Goal: Transaction & Acquisition: Purchase product/service

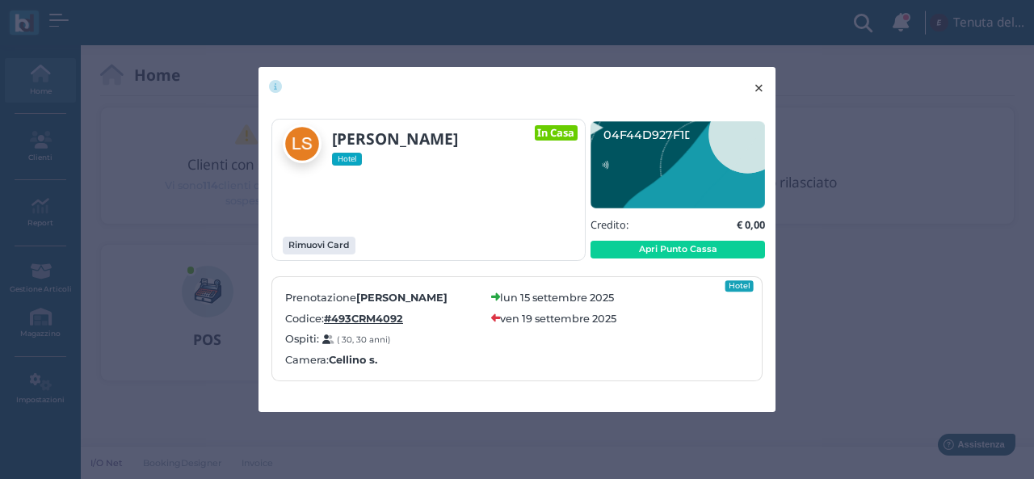
click at [767, 80] on button "× close" at bounding box center [758, 87] width 33 height 41
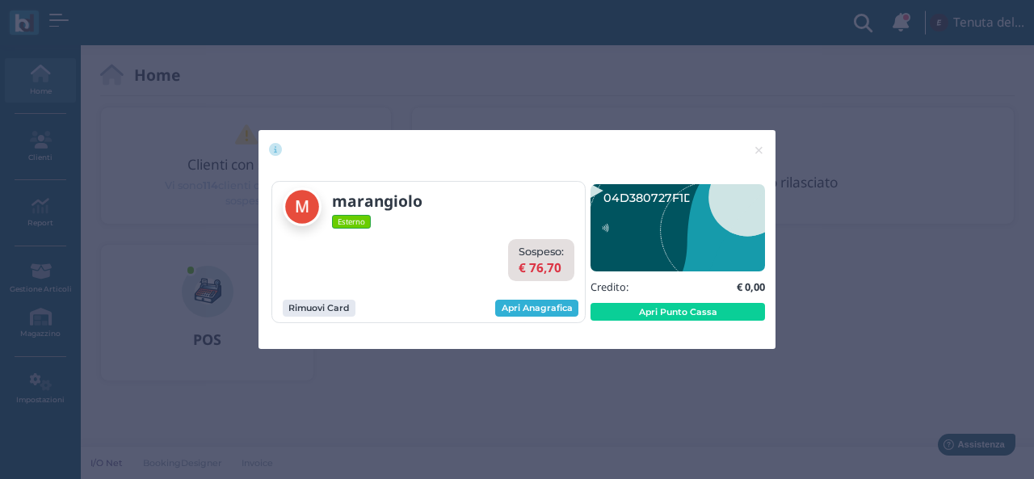
click at [536, 308] on link "Apri Anagrafica" at bounding box center [536, 309] width 83 height 18
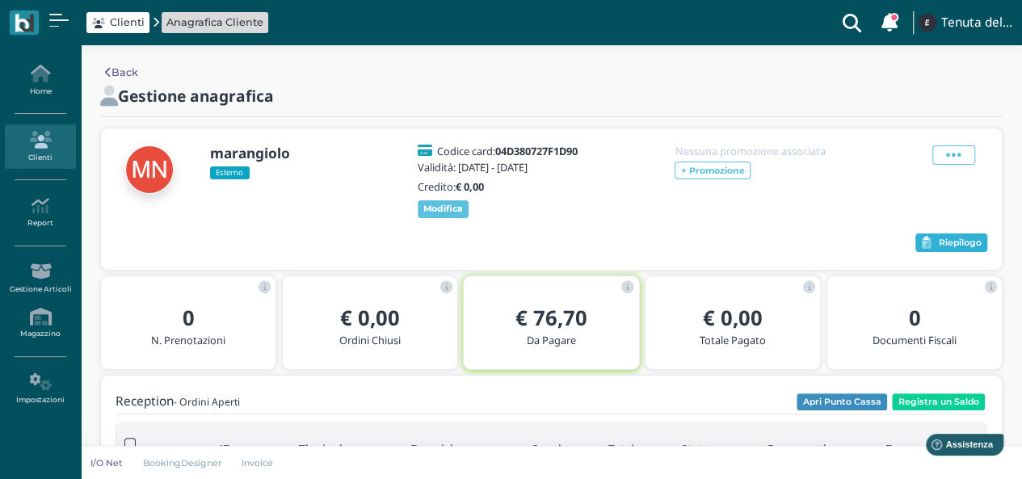
click at [931, 242] on button "Riepilogo" at bounding box center [951, 242] width 72 height 19
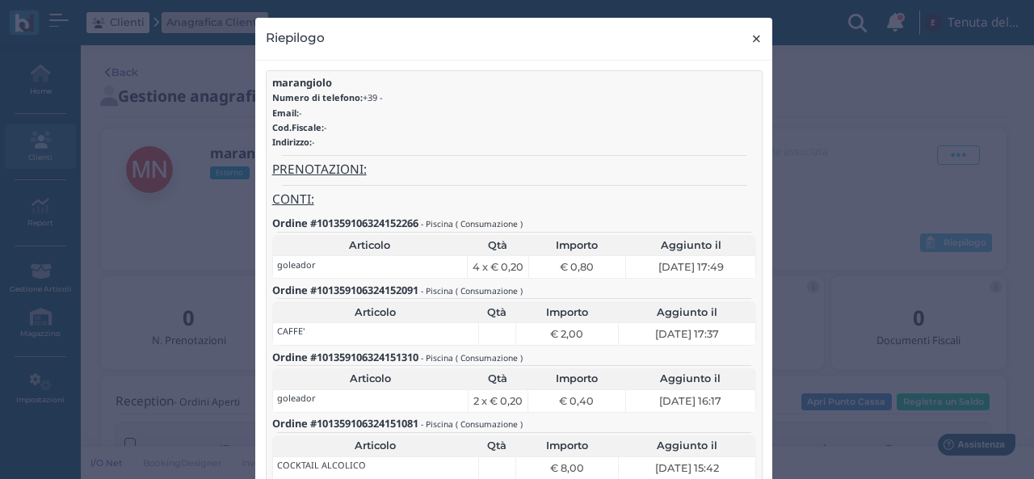
click at [758, 43] on button "× close" at bounding box center [756, 38] width 33 height 41
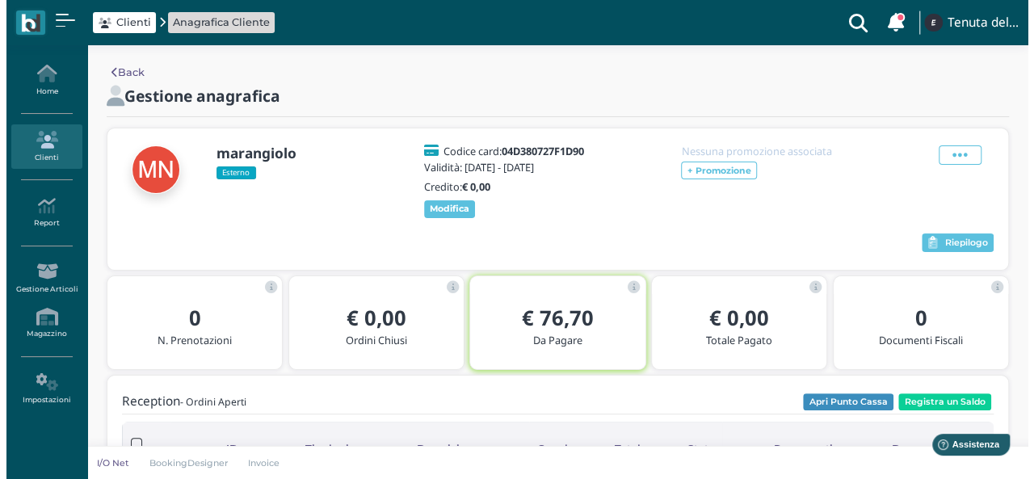
scroll to position [81, 0]
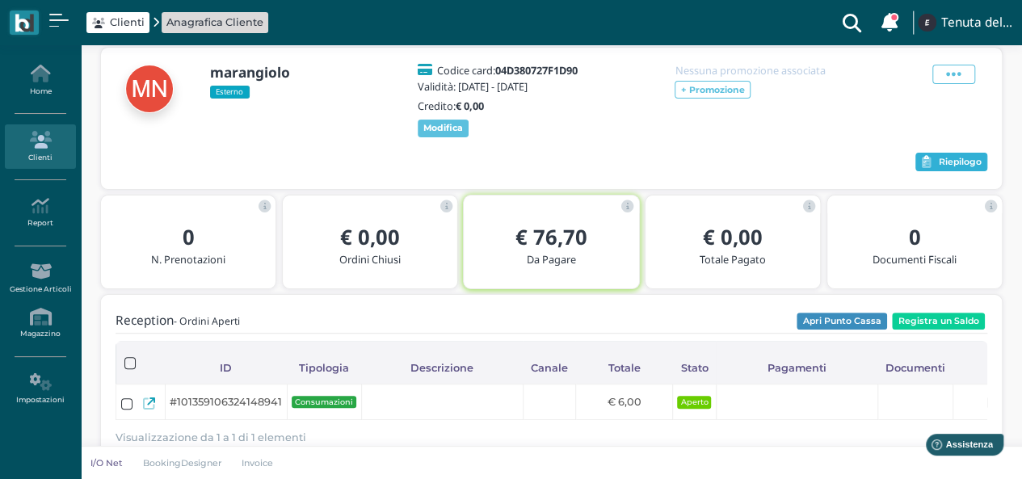
click at [948, 167] on button "Riepilogo" at bounding box center [951, 162] width 72 height 19
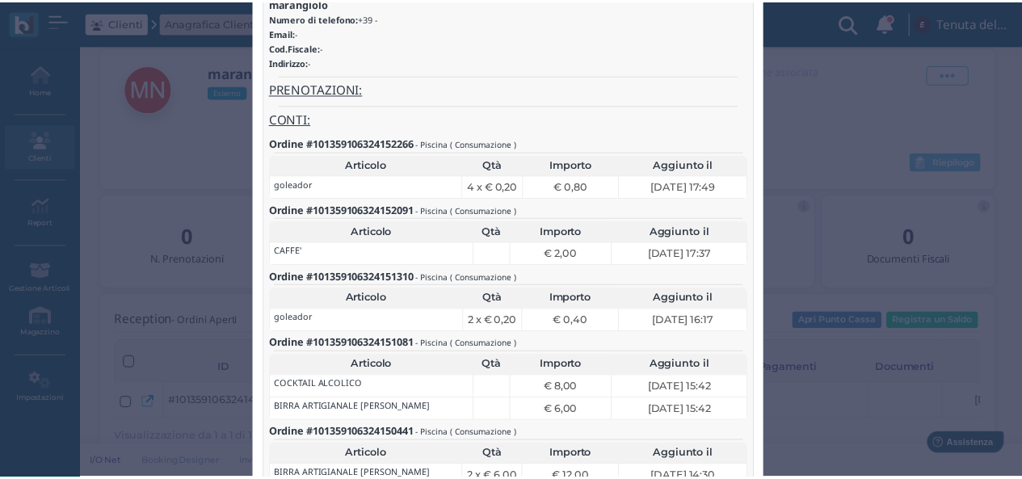
scroll to position [0, 0]
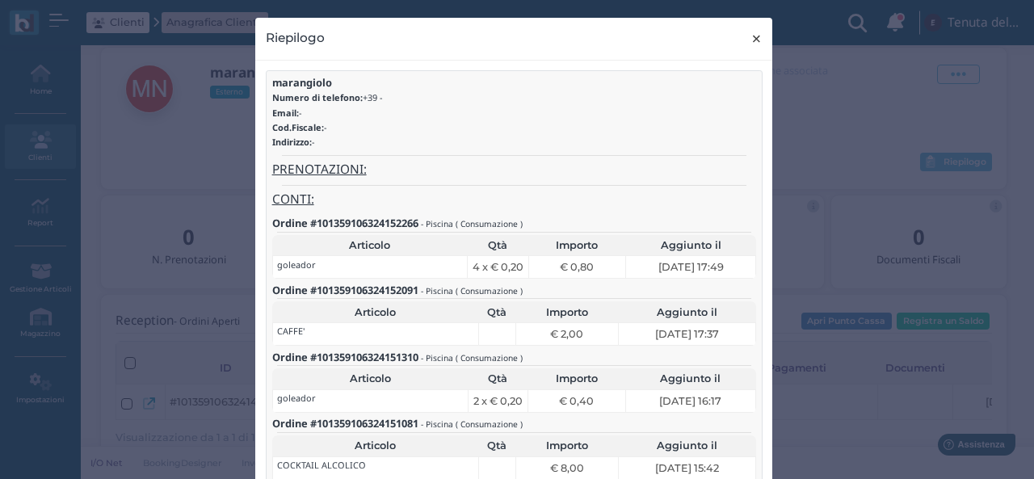
click at [756, 50] on button "× close" at bounding box center [756, 38] width 33 height 41
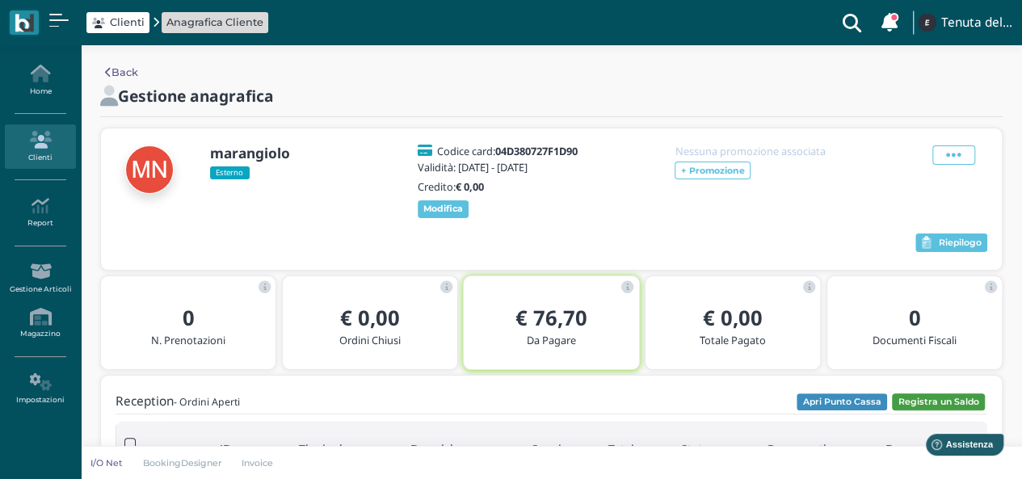
click at [919, 403] on button "Registra un Saldo" at bounding box center [938, 402] width 93 height 18
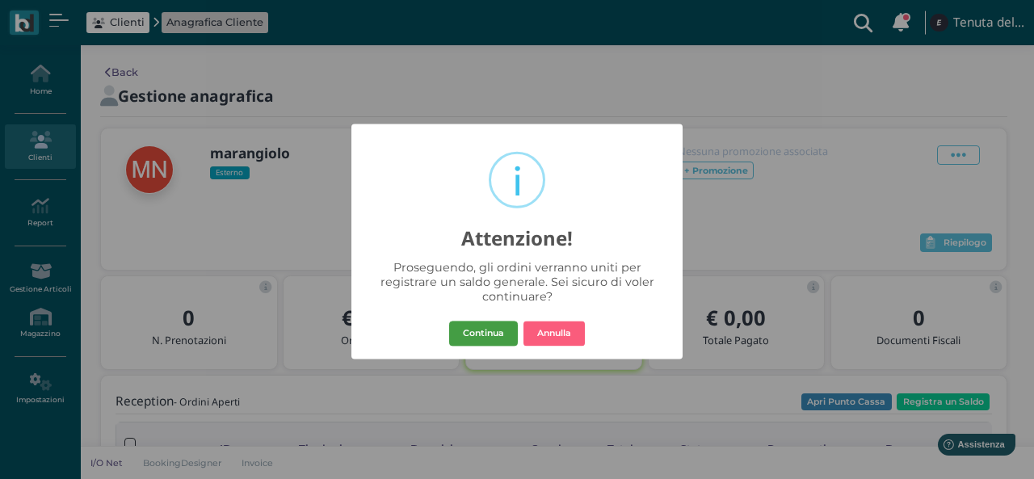
click at [488, 329] on button "Continua" at bounding box center [483, 334] width 69 height 26
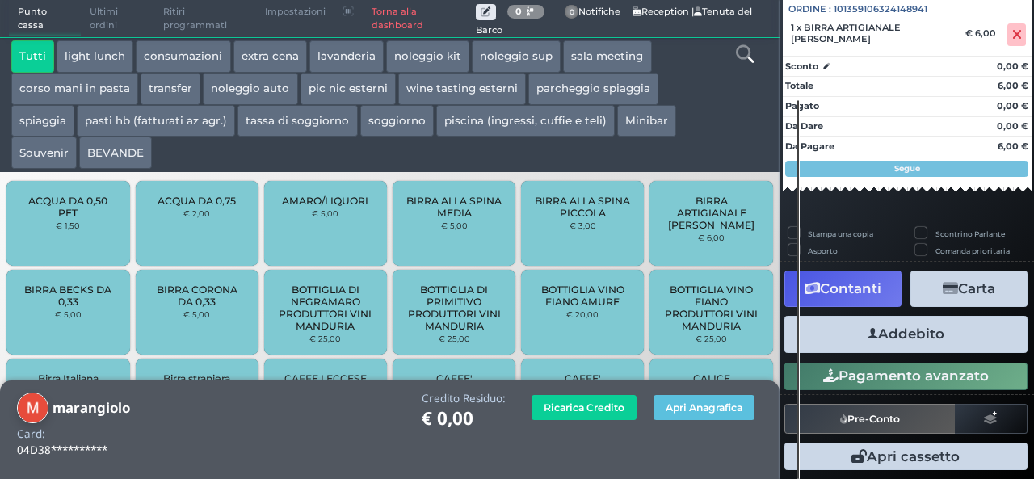
scroll to position [179, 0]
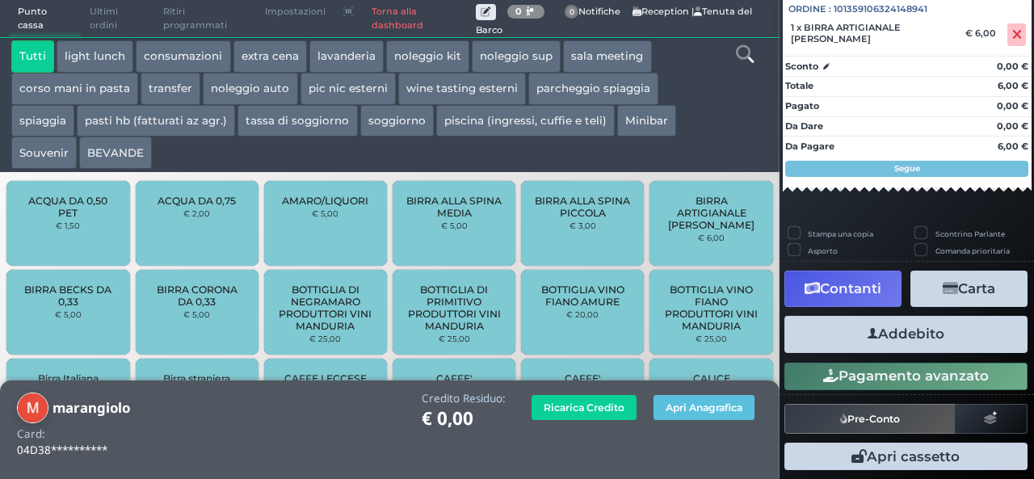
click at [872, 277] on button "Contanti" at bounding box center [843, 289] width 117 height 36
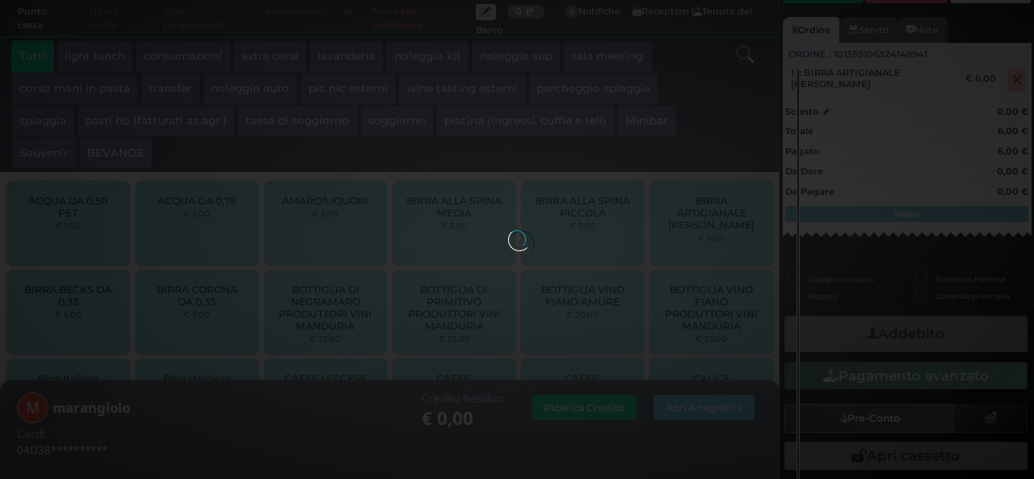
scroll to position [113, 0]
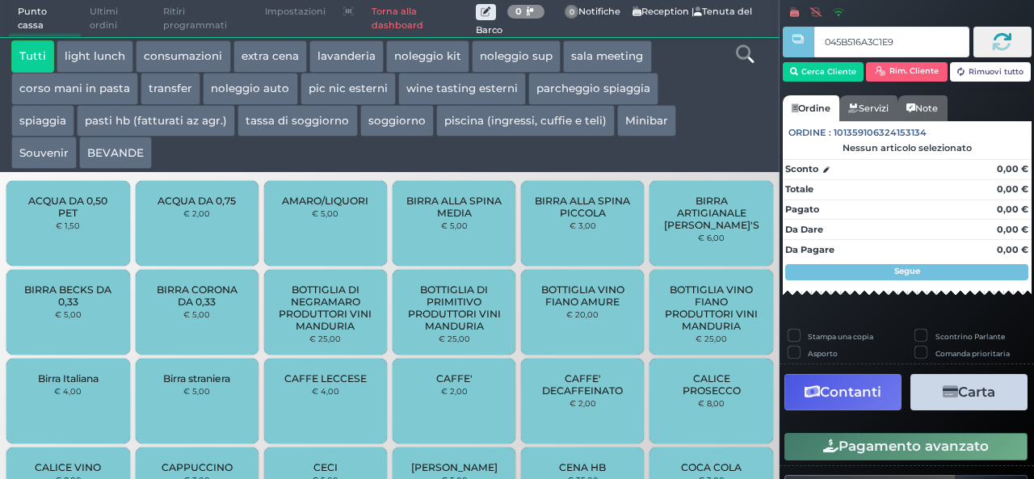
type input "045B516A3C1E90"
